Goal: Navigation & Orientation: Find specific page/section

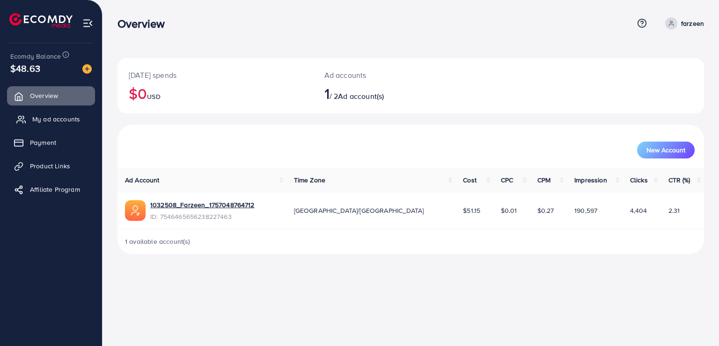
click at [56, 120] on span "My ad accounts" at bounding box center [56, 118] width 48 height 9
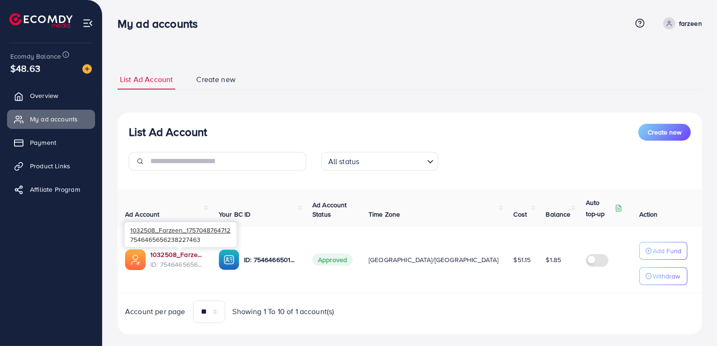
click at [178, 252] on link "1032508_Farzeen_1757048764712" at bounding box center [176, 254] width 53 height 9
